Goal: Task Accomplishment & Management: Complete application form

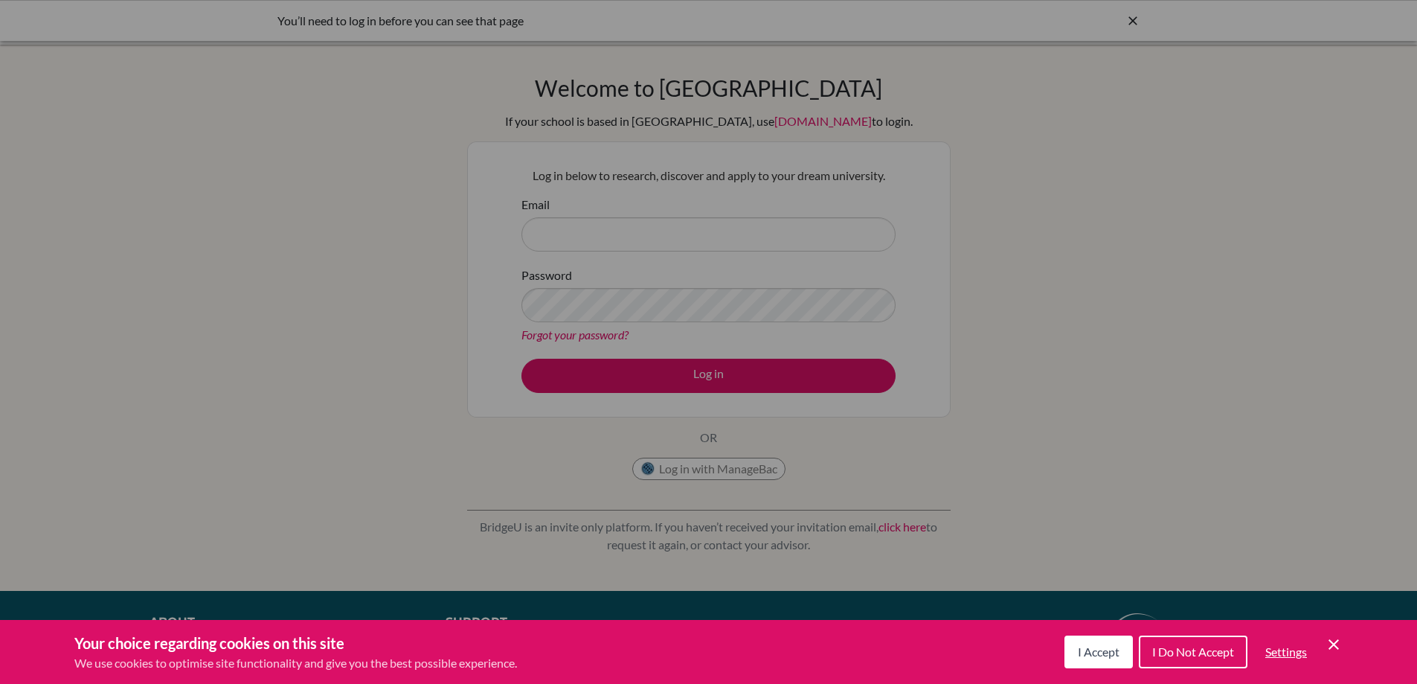
click at [1090, 656] on span "I Accept" at bounding box center [1099, 651] width 42 height 14
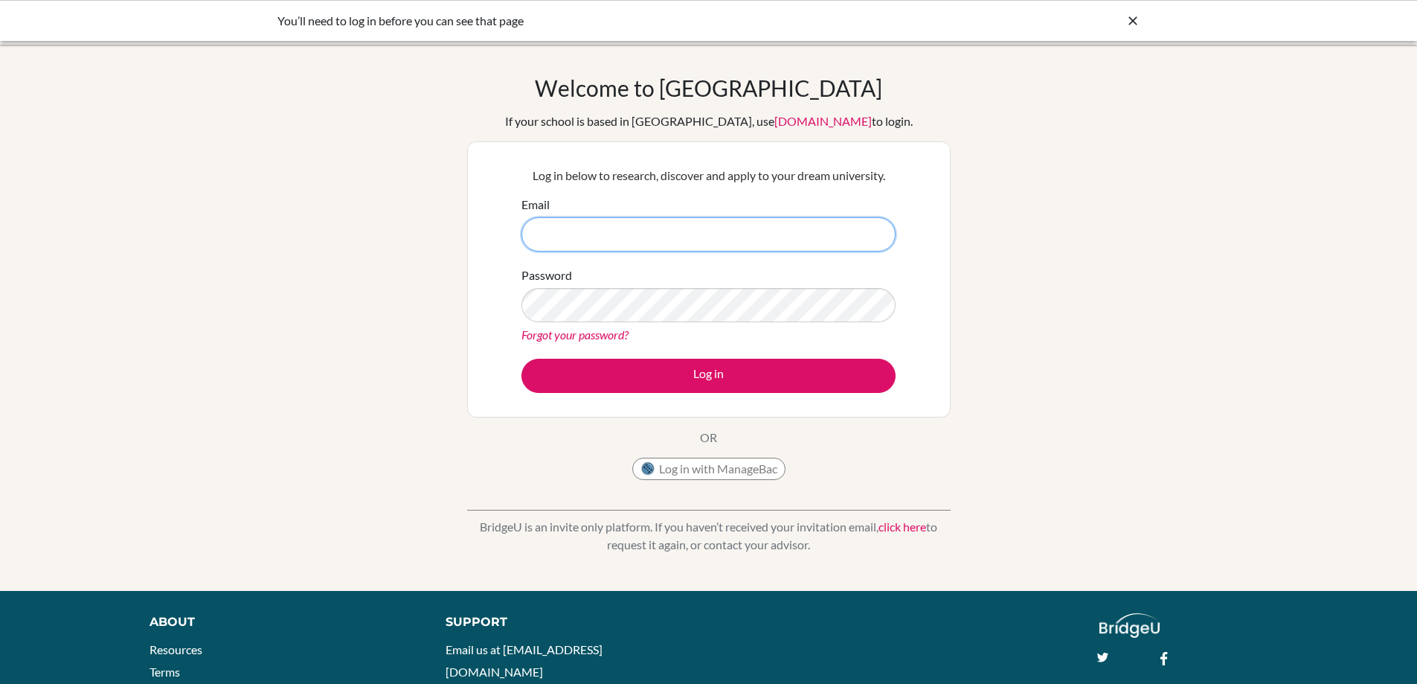
click at [635, 222] on input "Email" at bounding box center [708, 234] width 374 height 34
type input "[EMAIL_ADDRESS][DOMAIN_NAME]"
click at [521, 359] on button "Log in" at bounding box center [708, 376] width 374 height 34
click at [604, 344] on form "Email gcruz@seishn.com Password Forgot your password? Log in" at bounding box center [708, 294] width 374 height 197
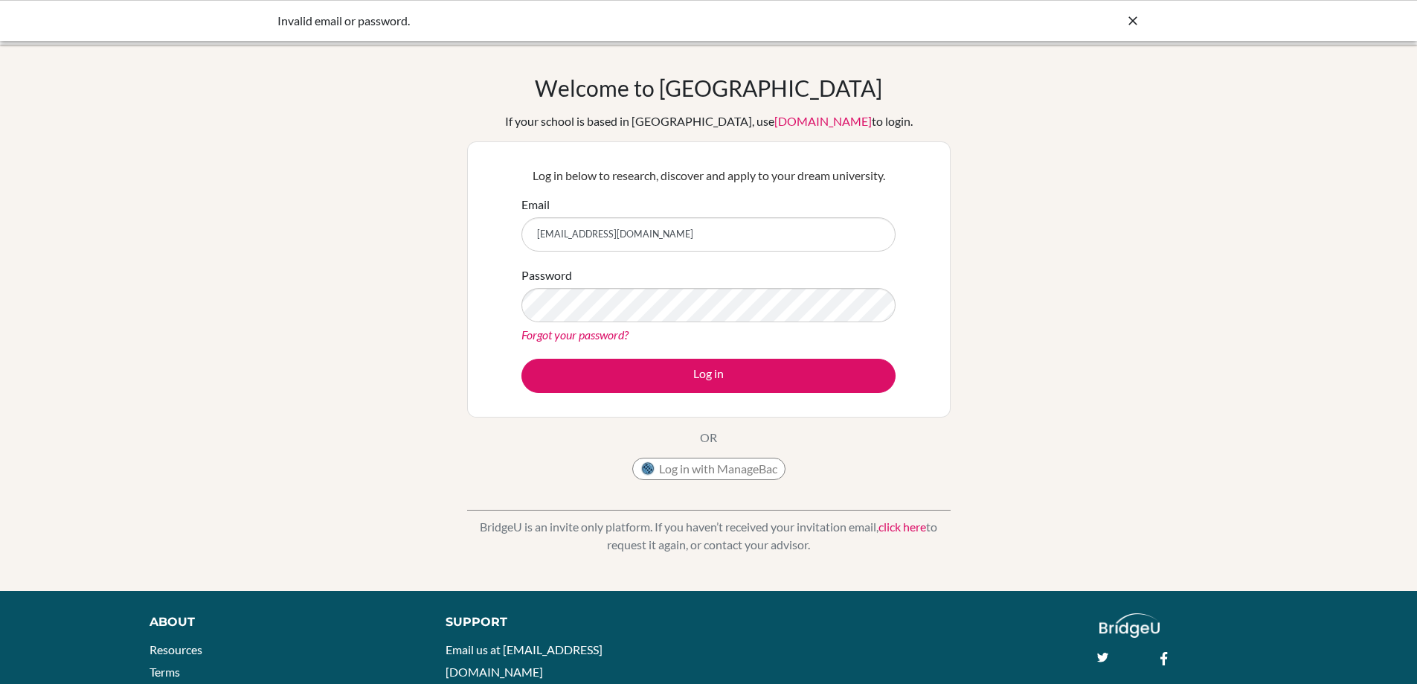
click at [603, 337] on link "Forgot your password?" at bounding box center [574, 334] width 107 height 14
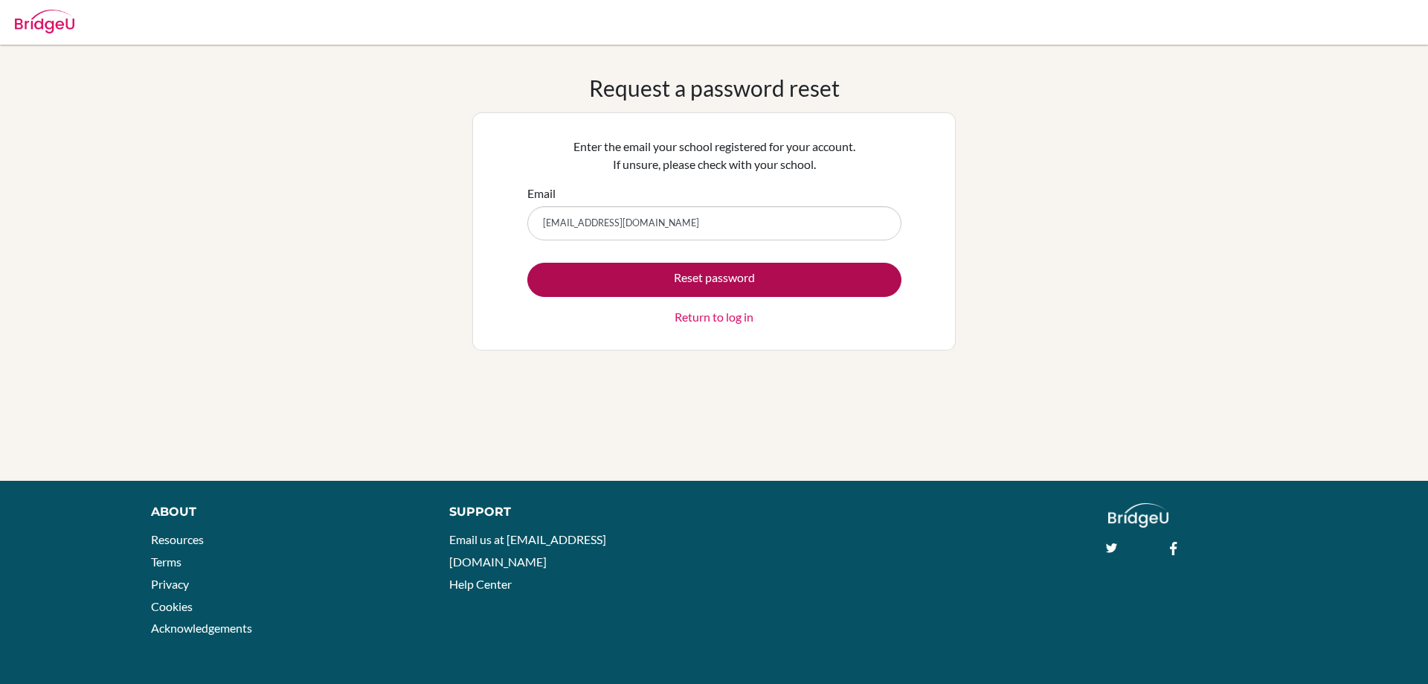
type input "[EMAIL_ADDRESS][DOMAIN_NAME]"
click at [617, 277] on button "Reset password" at bounding box center [714, 280] width 374 height 34
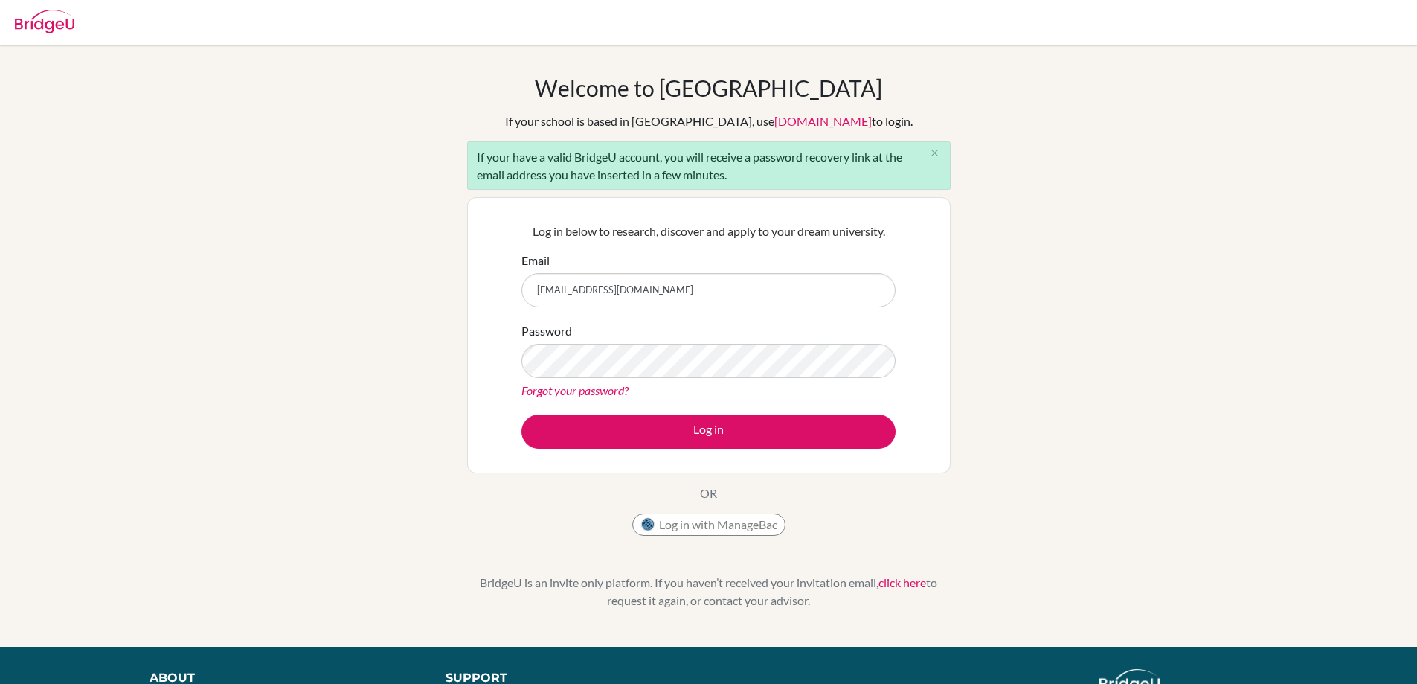
type input "gcruz@seishn.com"
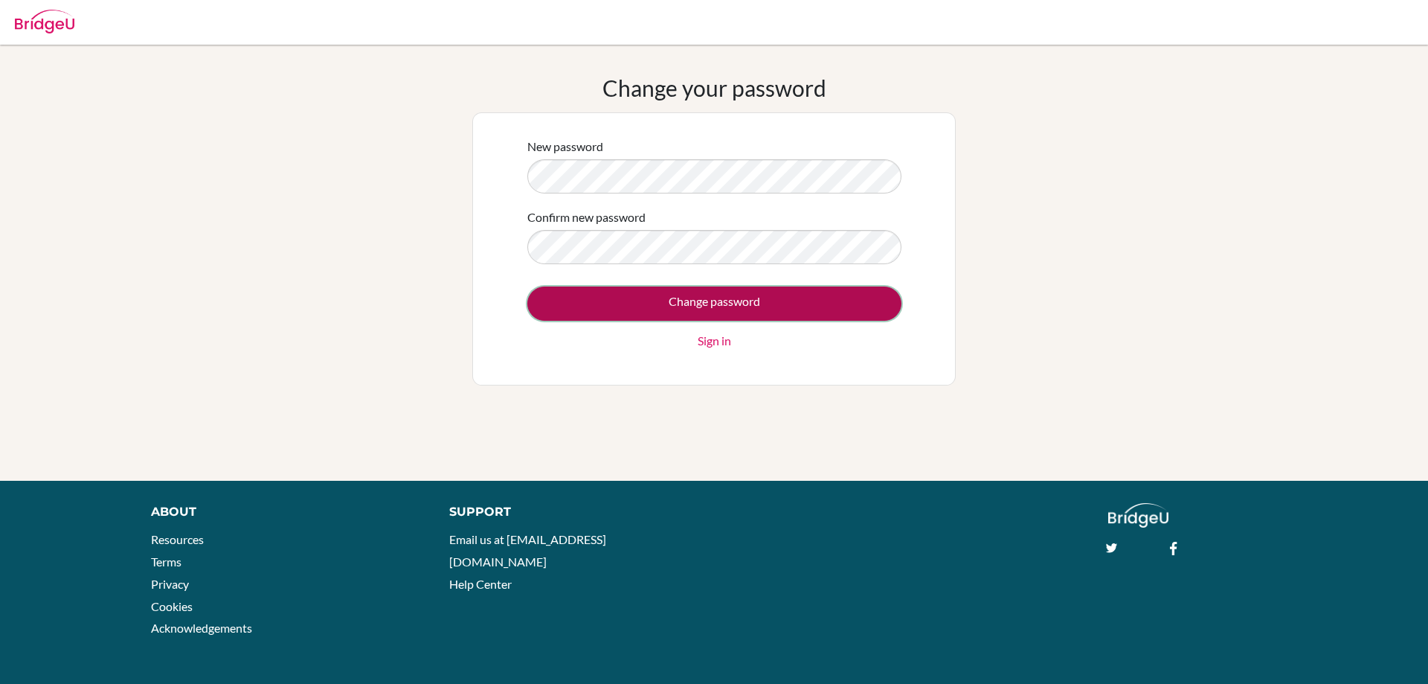
click at [635, 296] on input "Change password" at bounding box center [714, 303] width 374 height 34
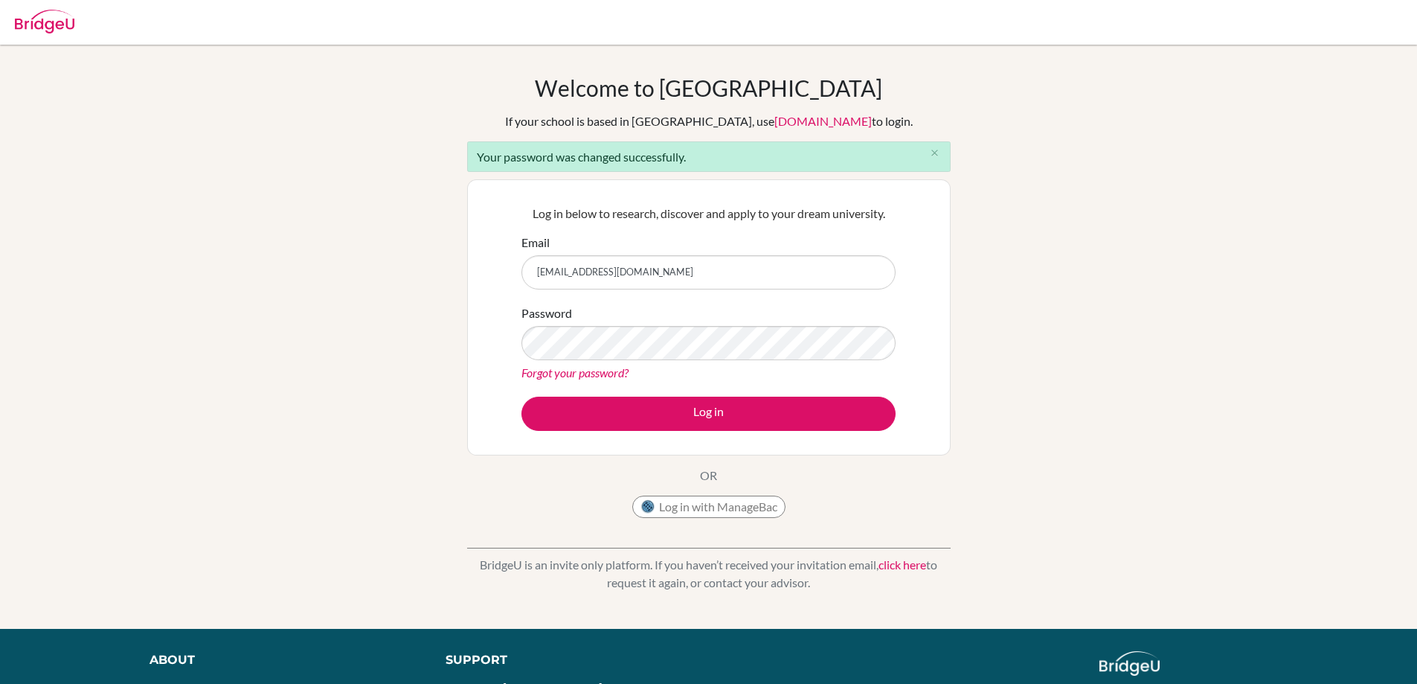
type input "gcruz@seishn.com"
click at [521, 396] on button "Log in" at bounding box center [708, 413] width 374 height 34
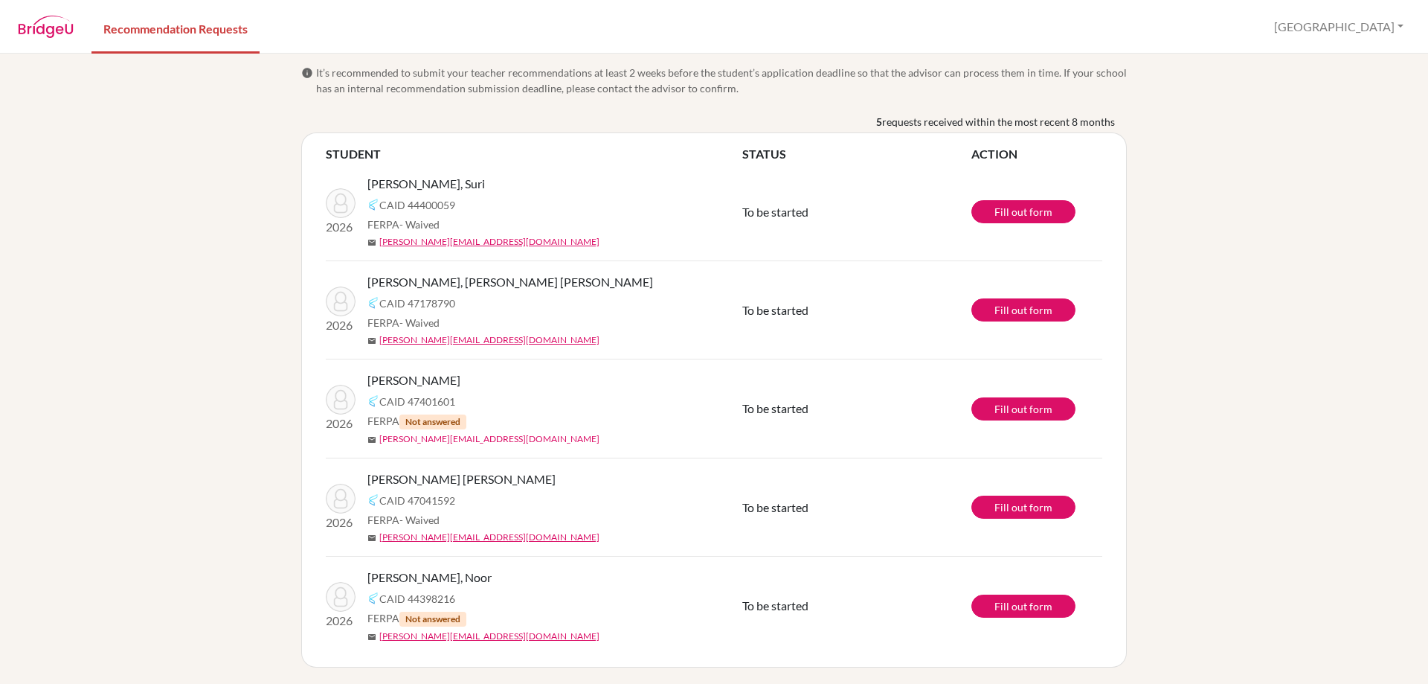
scroll to position [8, 0]
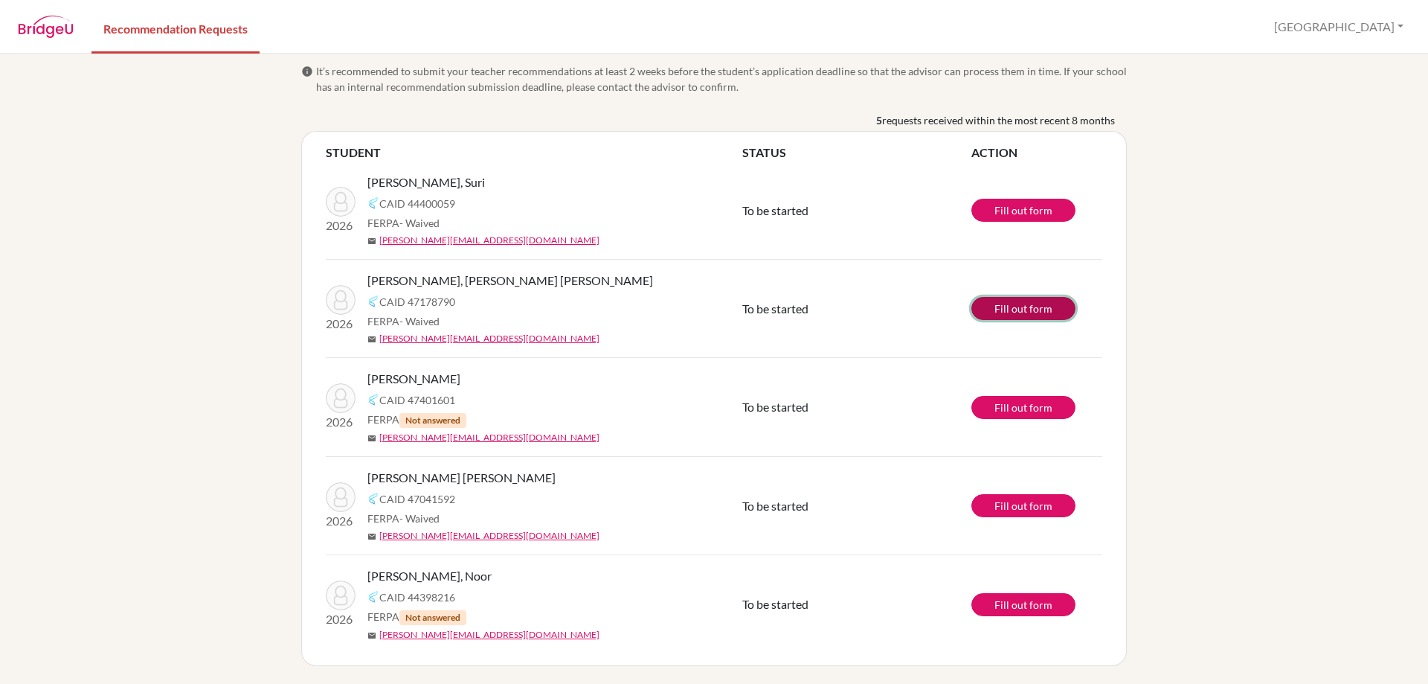
click at [983, 306] on link "Fill out form" at bounding box center [1023, 308] width 104 height 23
